Goal: Complete application form: Complete application form

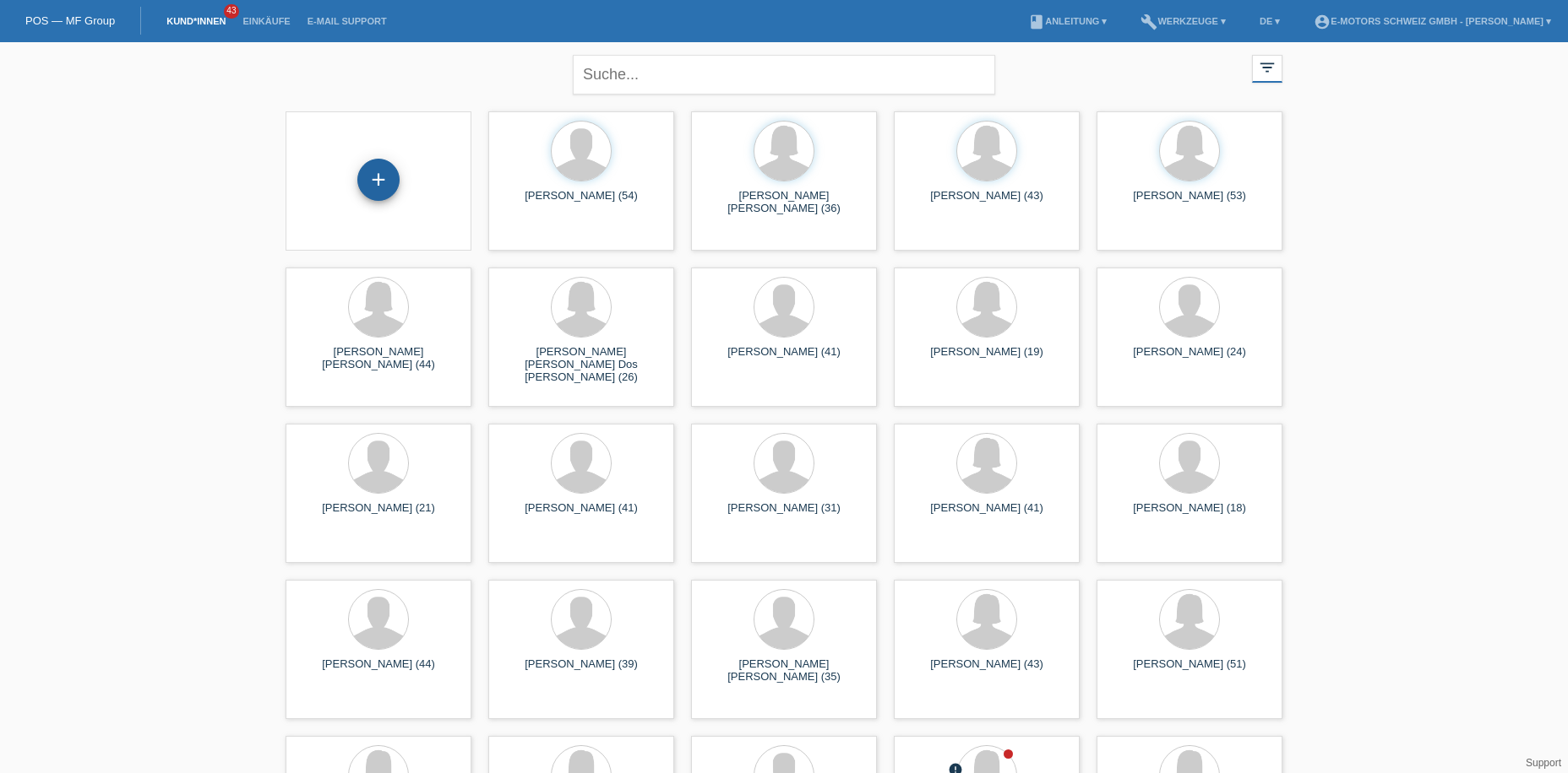
click at [382, 180] on div "+" at bounding box center [378, 180] width 42 height 42
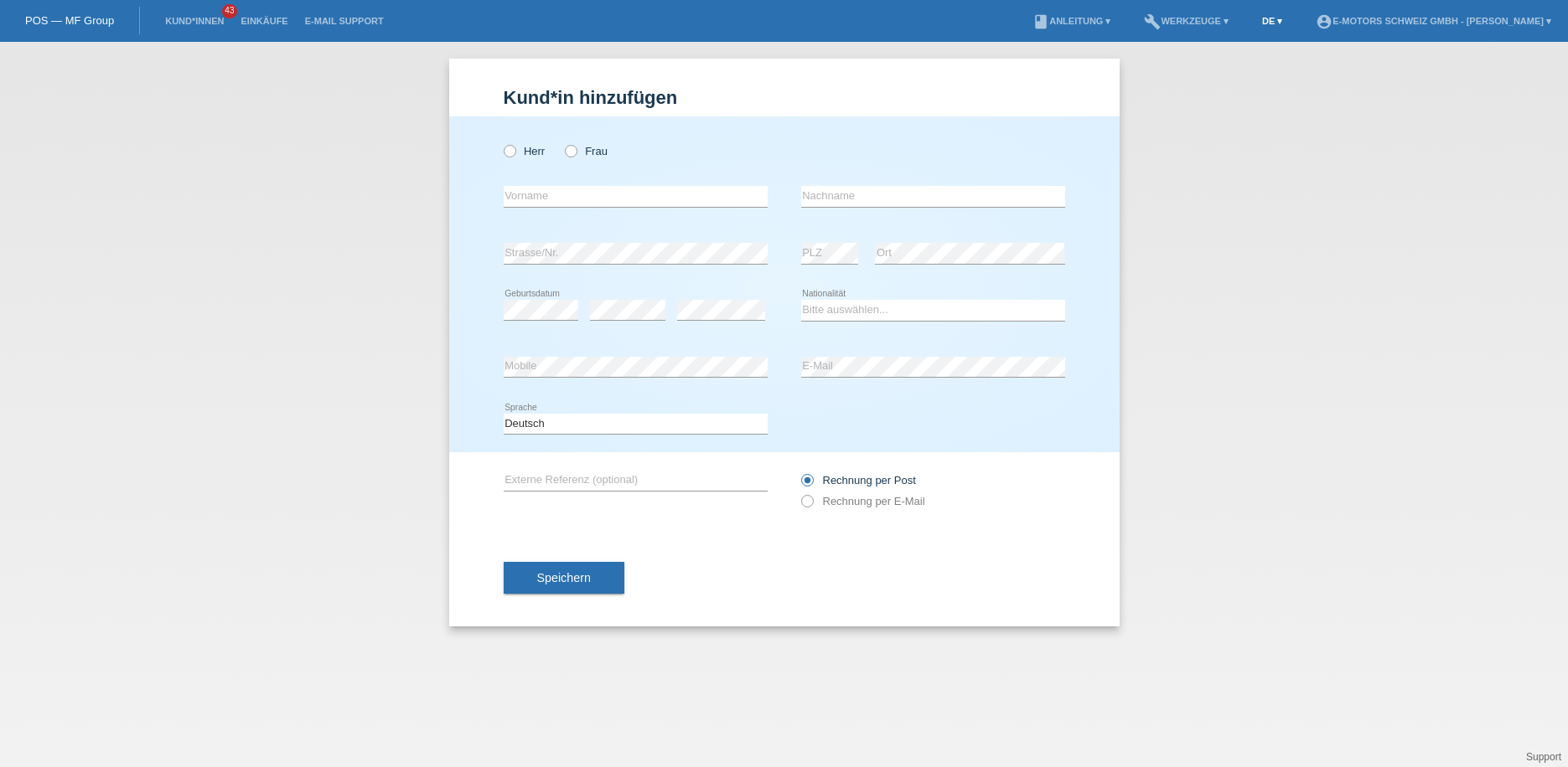
click at [1253, 23] on link "DE ▾" at bounding box center [1272, 21] width 37 height 10
click at [1208, 63] on span "Français" at bounding box center [1204, 63] width 47 height 20
click at [500, 143] on icon at bounding box center [500, 143] width 0 height 0
click at [514, 149] on input "Monsieur" at bounding box center [509, 150] width 11 height 11
radio input "true"
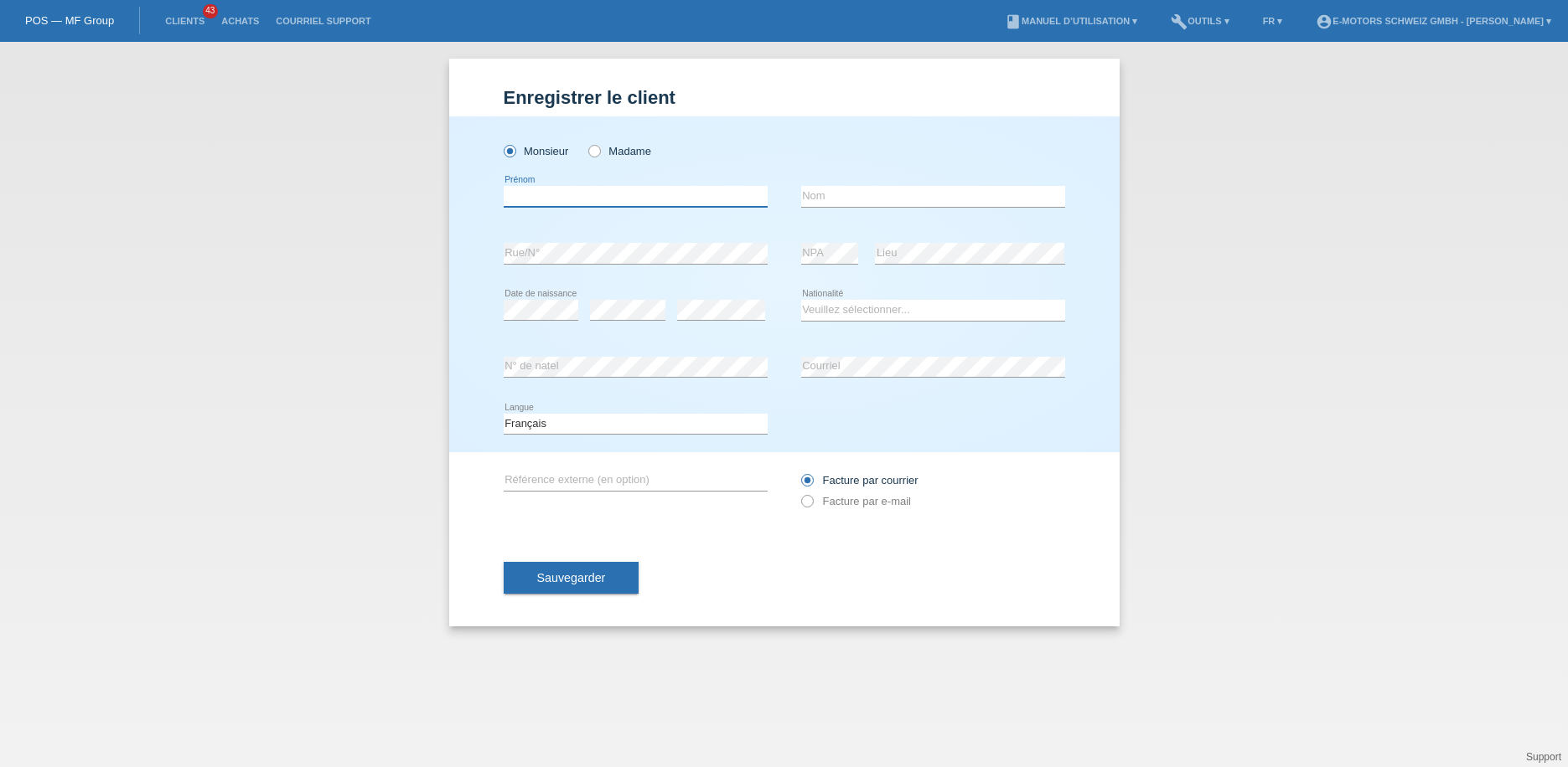
click at [529, 204] on input "text" at bounding box center [635, 196] width 264 height 21
type input "Brito De Pina"
click at [849, 200] on input "text" at bounding box center [933, 196] width 264 height 21
type input "Mizael de jesus"
click at [991, 221] on div "Mizael de jesus error Nom" at bounding box center [933, 196] width 264 height 57
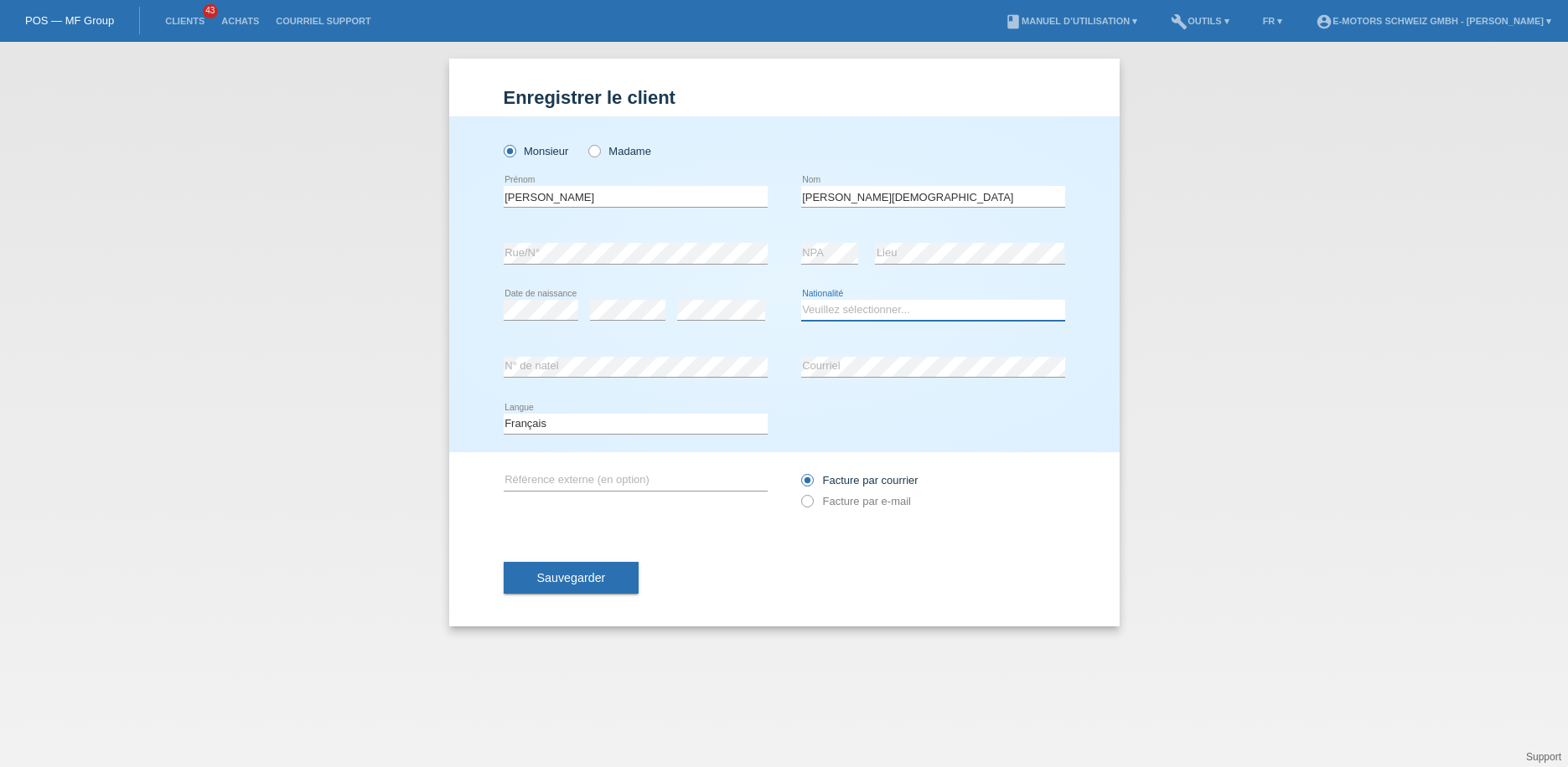
click at [837, 307] on select "Veuillez sélectionner... Suisse Allemagne Autriche Liechtenstein ------------ A…" at bounding box center [933, 310] width 264 height 20
select select "PT"
click at [801, 300] on select "Veuillez sélectionner... Suisse Allemagne Autriche Liechtenstein ------------ A…" at bounding box center [933, 310] width 264 height 20
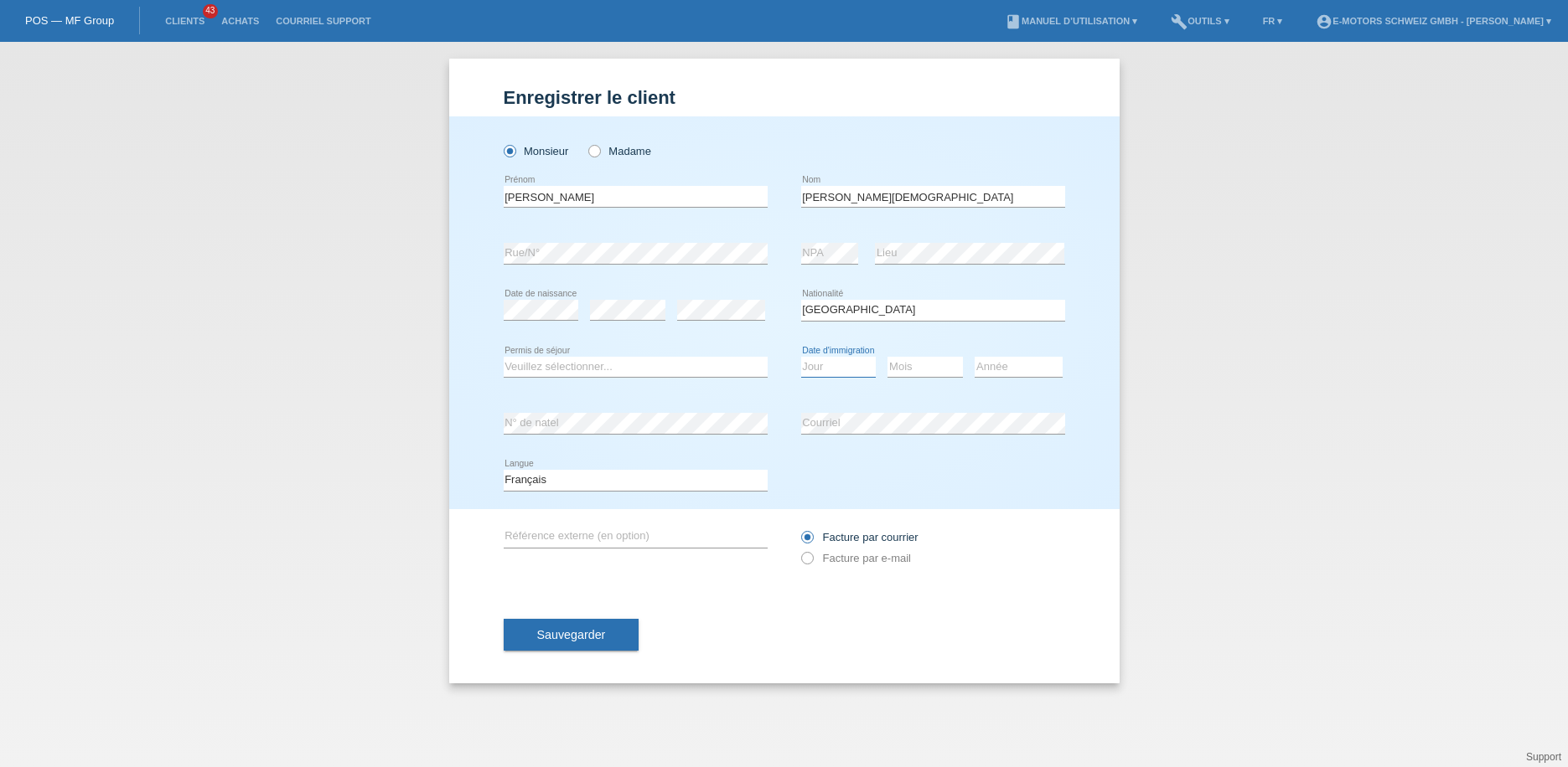
click at [839, 364] on select "Jour 01 02 03 04 05 06 07 08 09 10 11" at bounding box center [838, 367] width 75 height 20
select select "02"
click at [801, 357] on select "Jour 01 02 03 04 05 06 07 08 09 10 11" at bounding box center [838, 367] width 75 height 20
click at [915, 366] on select "Mois 01 02 03 04 05 06 07 08 09 10 11" at bounding box center [924, 367] width 75 height 20
select select "11"
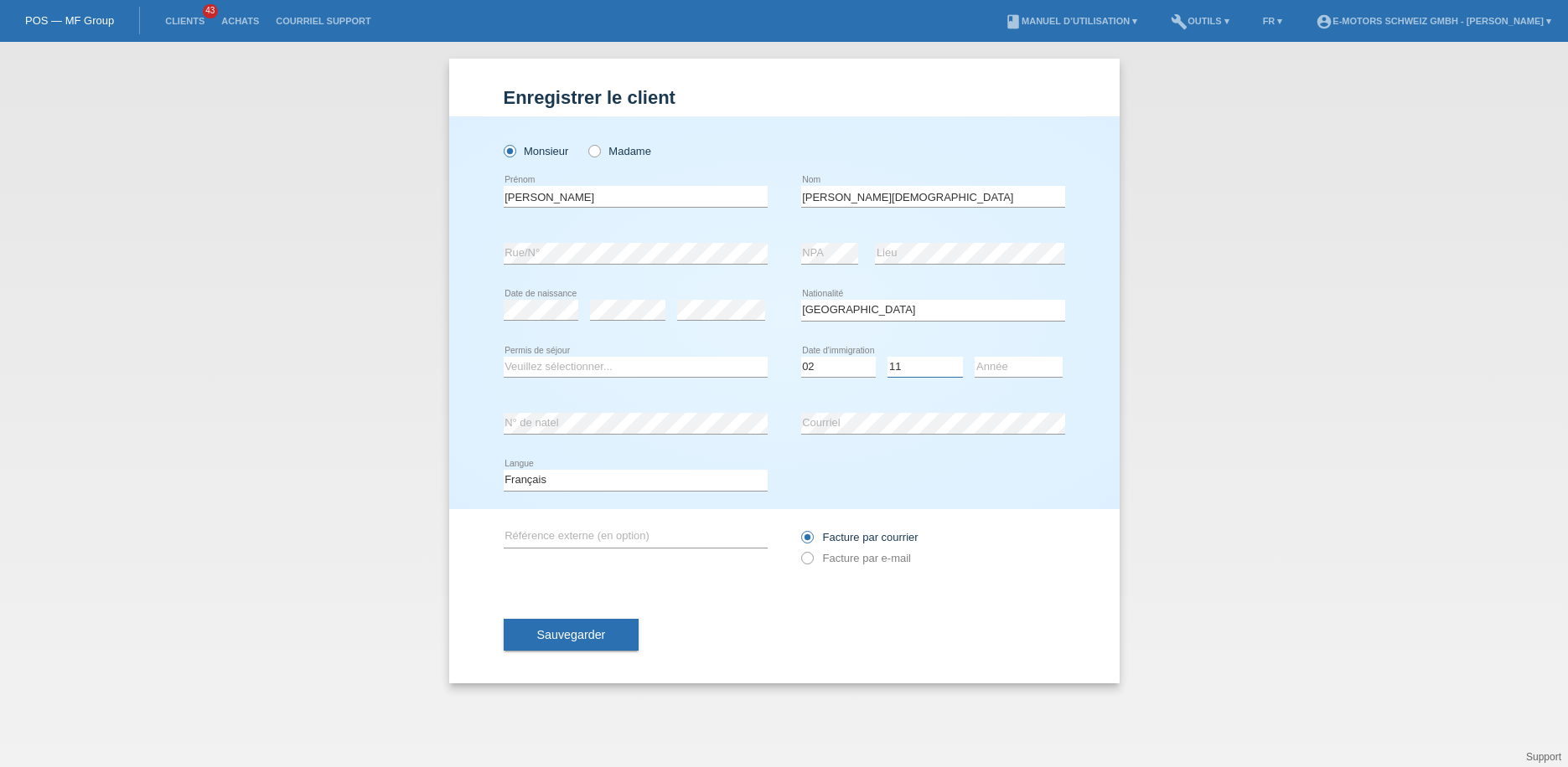
click at [887, 357] on select "Mois 01 02 03 04 05 06 07 08 09 10 11" at bounding box center [924, 367] width 75 height 20
click at [994, 364] on select "Année 2025 2024 2023 2022 2021 2020 2019 2018 2017 2016 2015 2014 2013 2012 201…" at bounding box center [1018, 367] width 88 height 20
select select "2024"
click at [974, 357] on select "Année 2025 2024 2023 2022 2021 2020 2019 2018 2017 2016 2015 2014 2013 2012 201…" at bounding box center [1018, 367] width 88 height 20
click at [1067, 333] on div "Monsieur Madame Brito De Pina error Prénom Mizael de jesus Nom" at bounding box center [784, 313] width 670 height 393
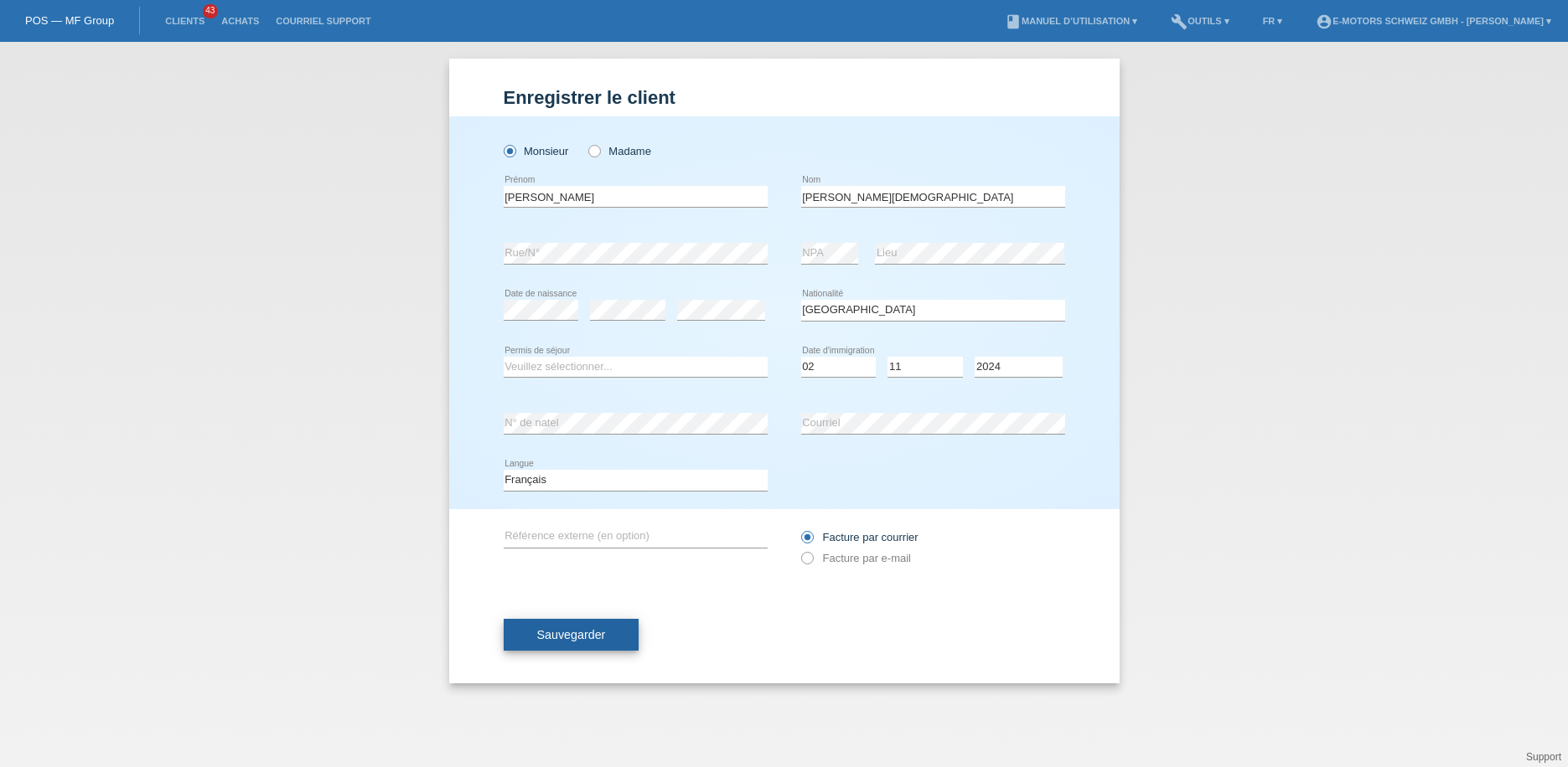
click at [584, 634] on span "Sauvegarder" at bounding box center [572, 634] width 69 height 14
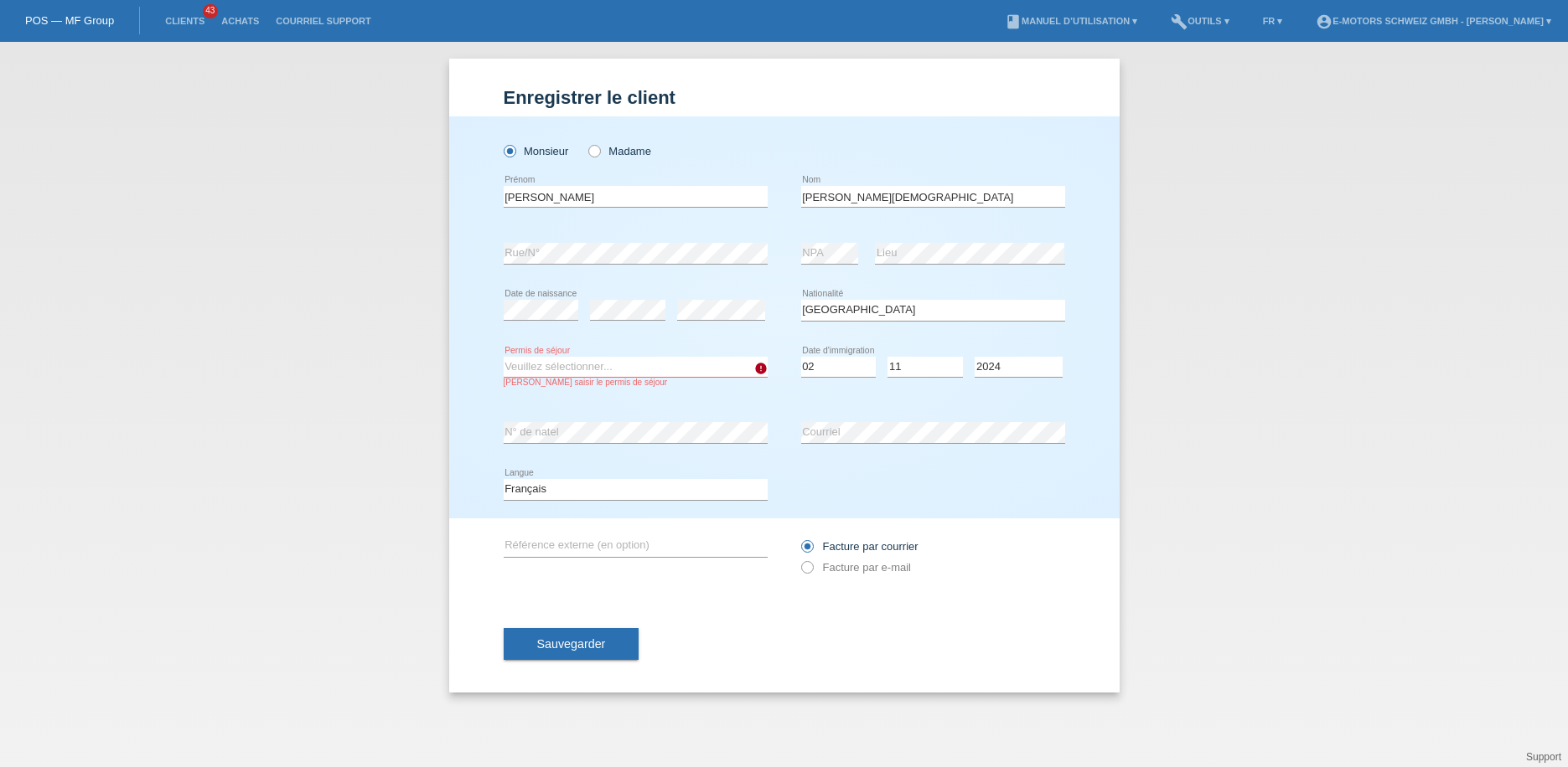
click at [554, 367] on select "Veuillez sélectionner... C B B - Statut de réfugié Autre" at bounding box center [635, 367] width 264 height 20
select select "B"
click at [504, 357] on select "Veuillez sélectionner... C B B - Statut de réfugié Autre" at bounding box center [635, 367] width 264 height 20
click at [553, 649] on span "Sauvegarder" at bounding box center [572, 643] width 69 height 14
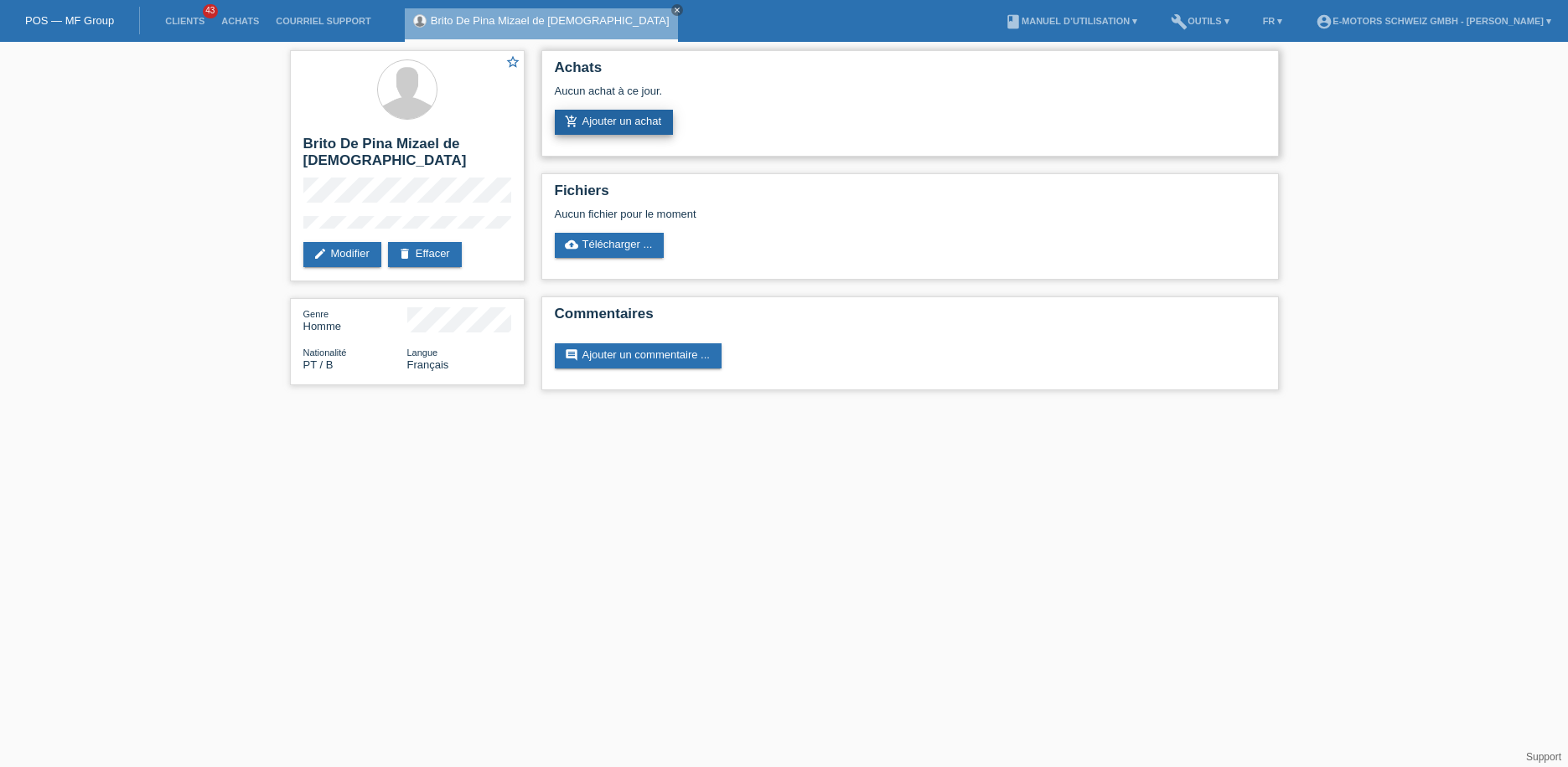
click at [583, 122] on link "add_shopping_cart Ajouter un achat" at bounding box center [614, 123] width 119 height 25
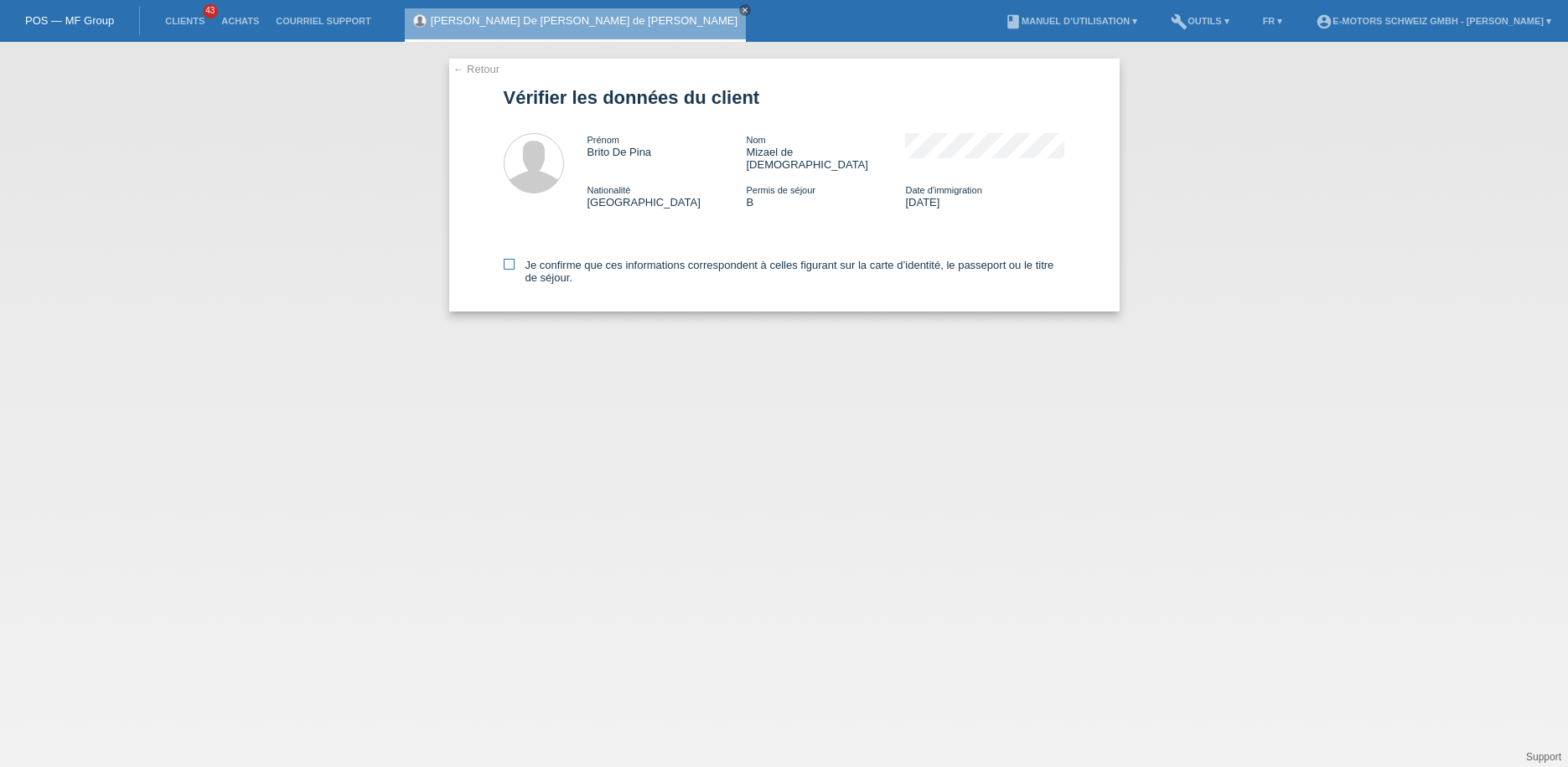
click at [515, 259] on label "Je confirme que ces informations correspondent à celles figurant sur la carte d…" at bounding box center [784, 272] width 562 height 25
click at [514, 259] on input "Je confirme que ces informations correspondent à celles figurant sur la carte d…" at bounding box center [509, 264] width 11 height 11
checkbox input "true"
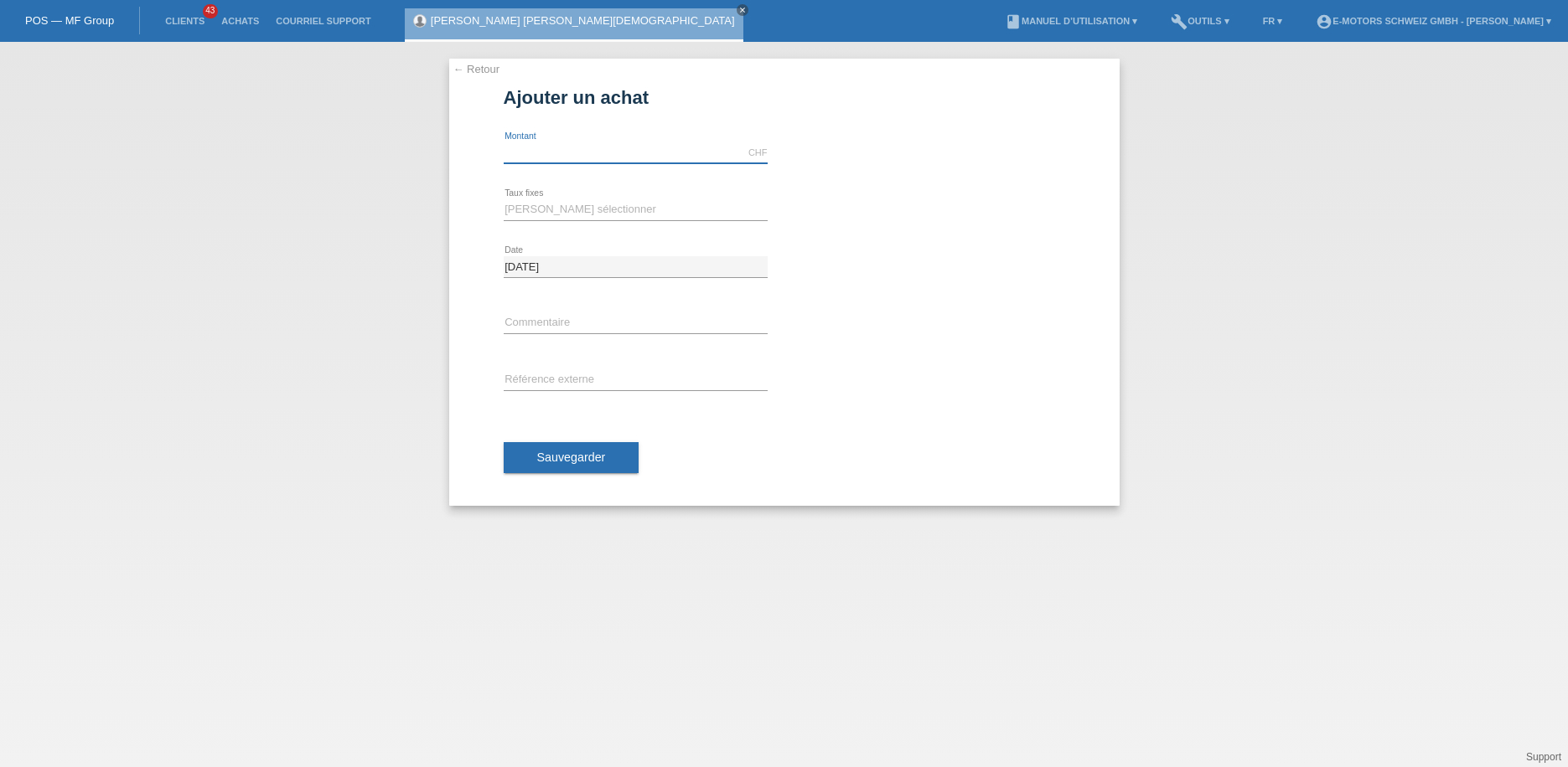
click at [567, 144] on input "text" at bounding box center [635, 153] width 264 height 21
type input "3790.00"
click at [372, 147] on div "← Retour Ajouter un achat Montant disponible: 3790.00 CHF error [GEOGRAPHIC_DAT…" at bounding box center [784, 404] width 1568 height 725
click at [599, 209] on select "[PERSON_NAME] sélectionner 12 versements 24 versements 36 versements 48 verseme…" at bounding box center [635, 209] width 264 height 20
select select "214"
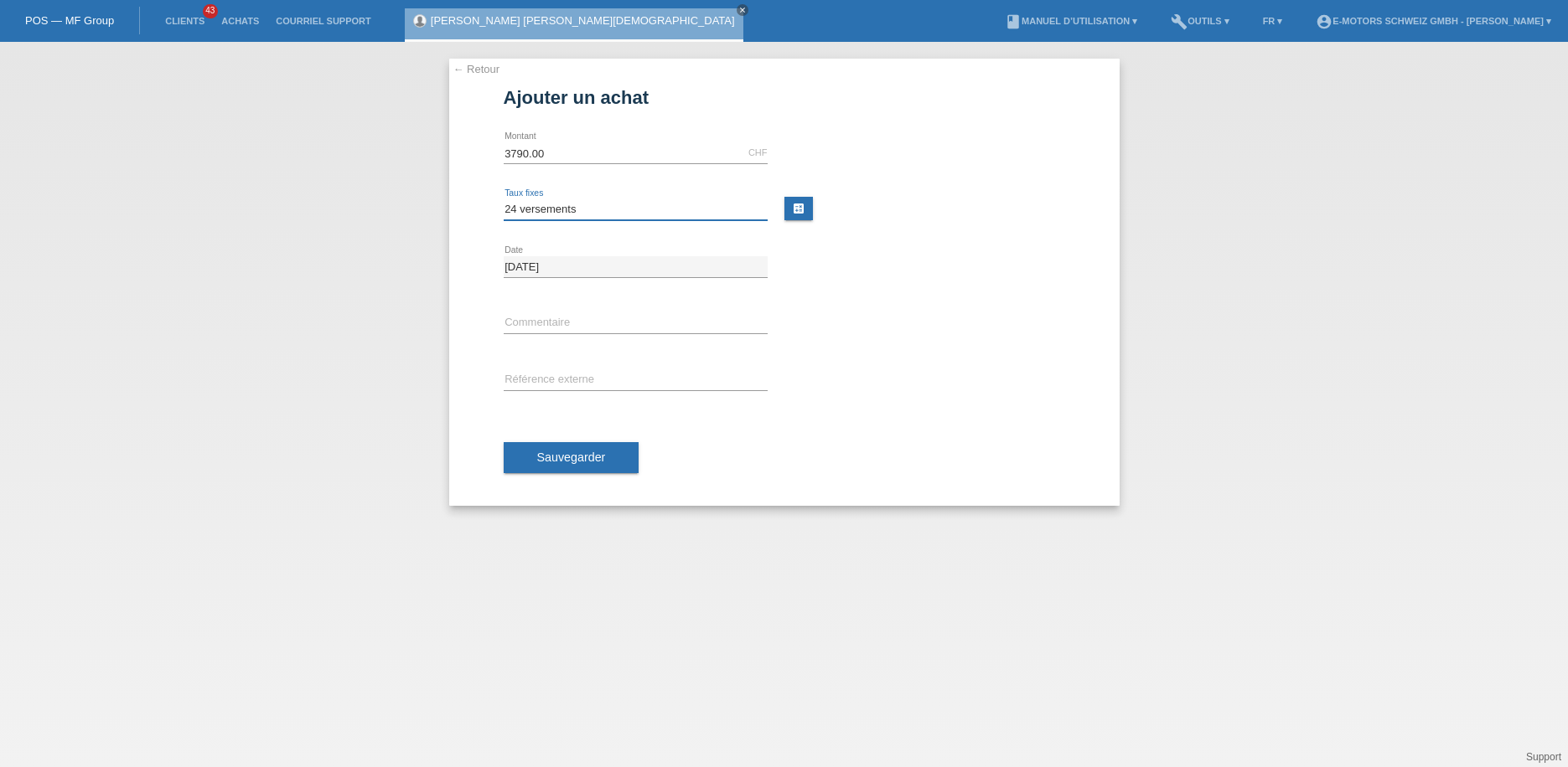
click at [504, 199] on select "[PERSON_NAME] sélectionner 12 versements 24 versements 36 versements 48 verseme…" at bounding box center [635, 209] width 264 height 20
click at [599, 459] on span "Sauvegarder" at bounding box center [572, 457] width 69 height 14
